Goal: Information Seeking & Learning: Learn about a topic

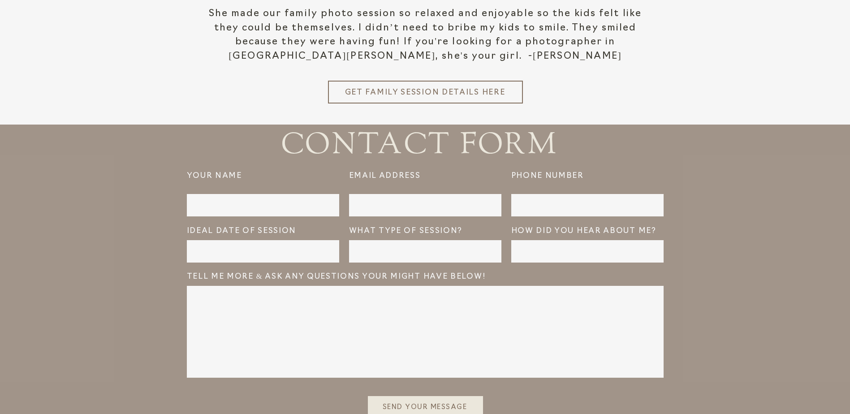
scroll to position [2239, 0]
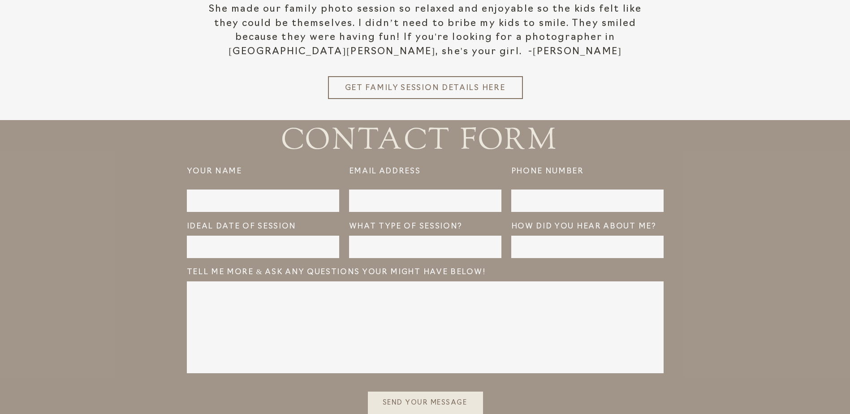
click at [409, 85] on h3 "Get Family Session details here" at bounding box center [424, 86] width 161 height 9
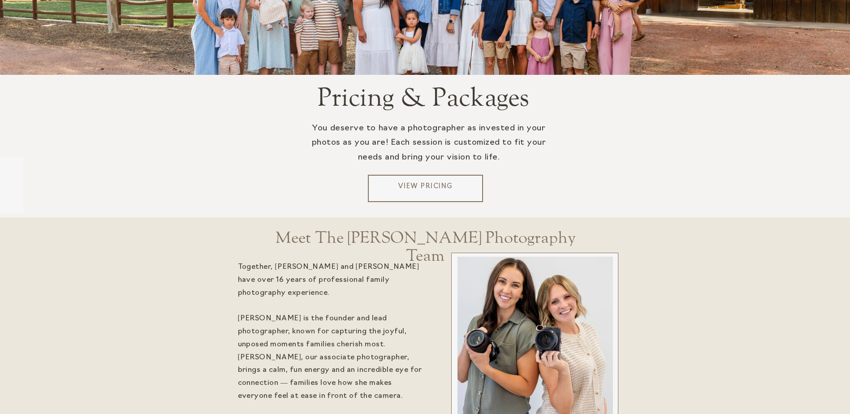
scroll to position [1747, 0]
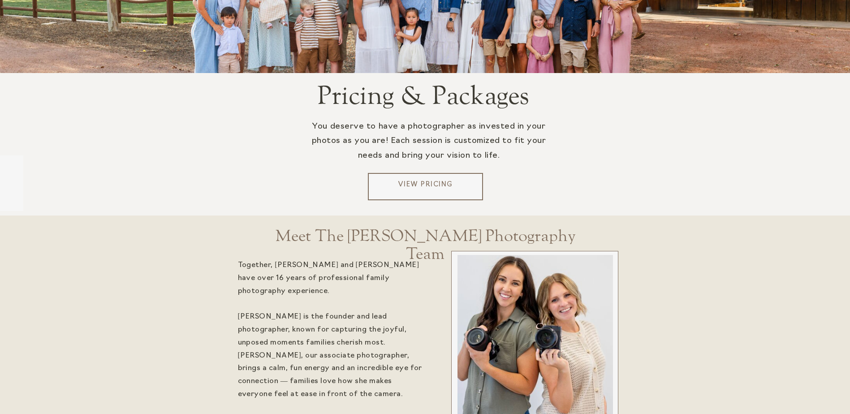
click at [443, 186] on p "View Pricing" at bounding box center [425, 186] width 108 height 13
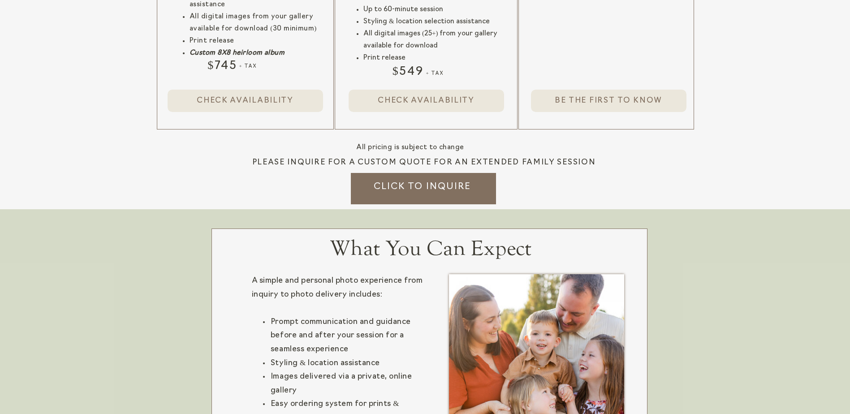
scroll to position [1030, 0]
